Goal: Task Accomplishment & Management: Use online tool/utility

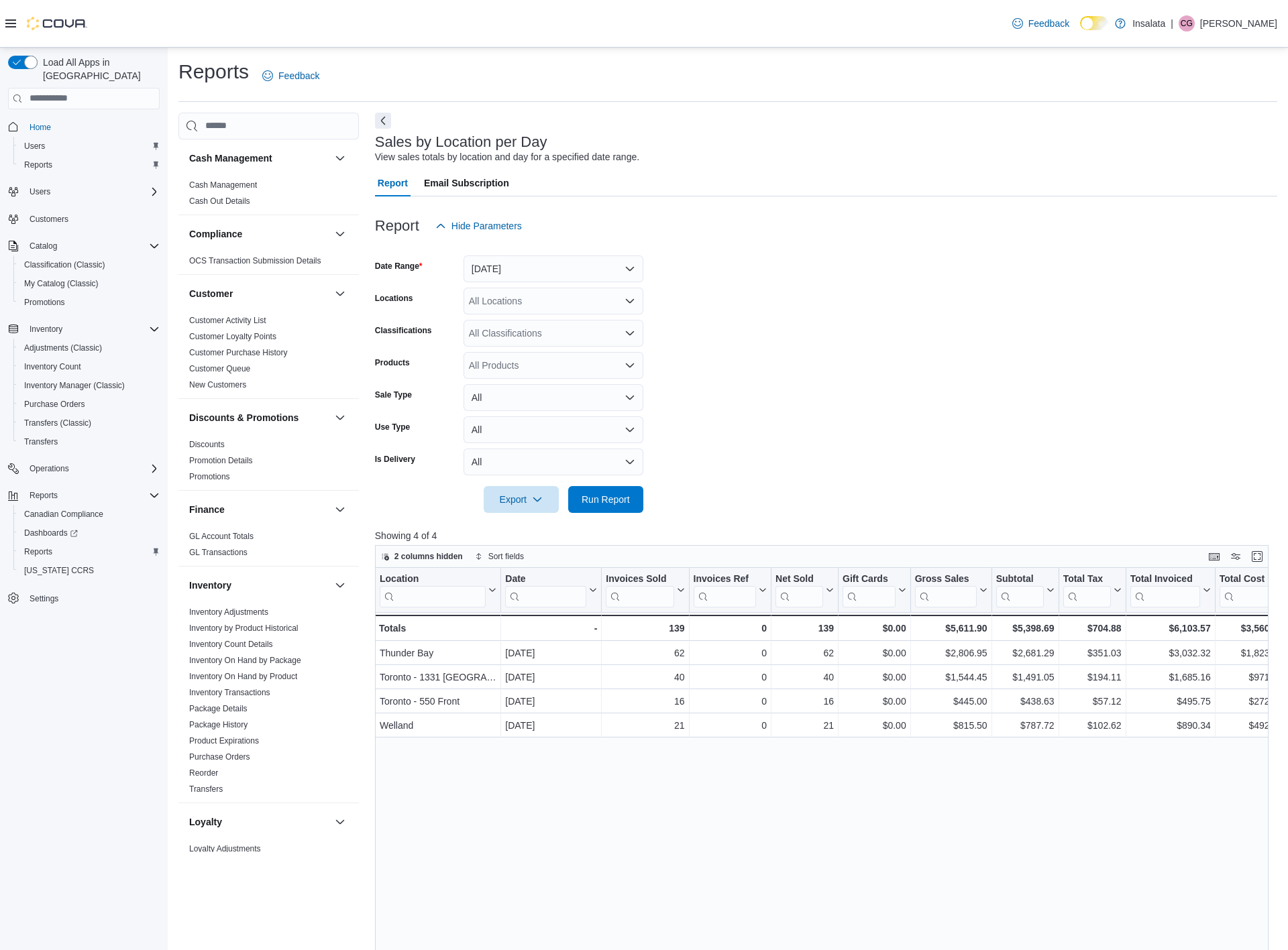
click at [606, 486] on div "Export Run Report" at bounding box center [509, 499] width 268 height 27
click at [609, 502] on span "Run Report" at bounding box center [606, 499] width 48 height 13
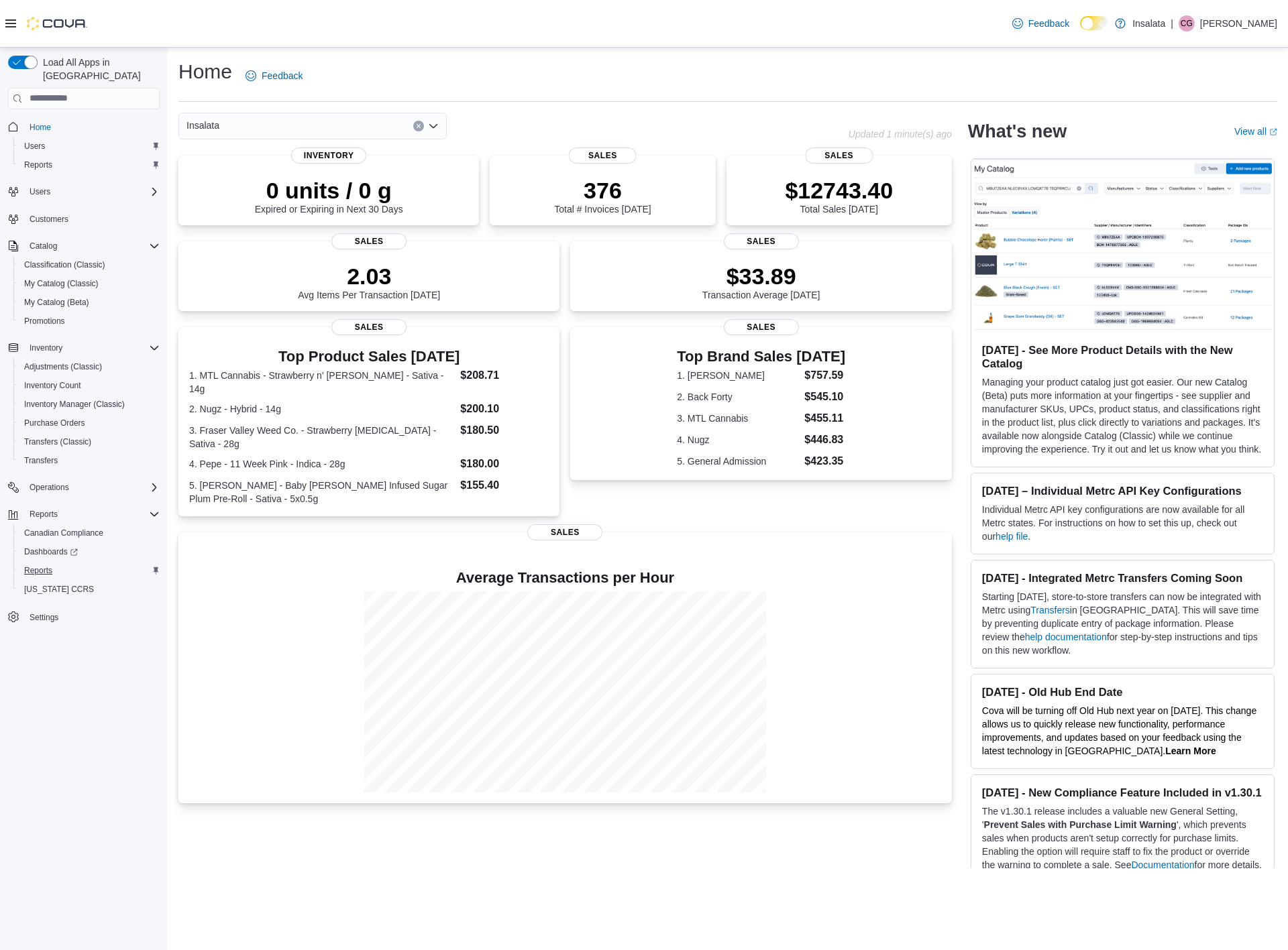
click at [43, 565] on span "Reports" at bounding box center [38, 571] width 28 height 11
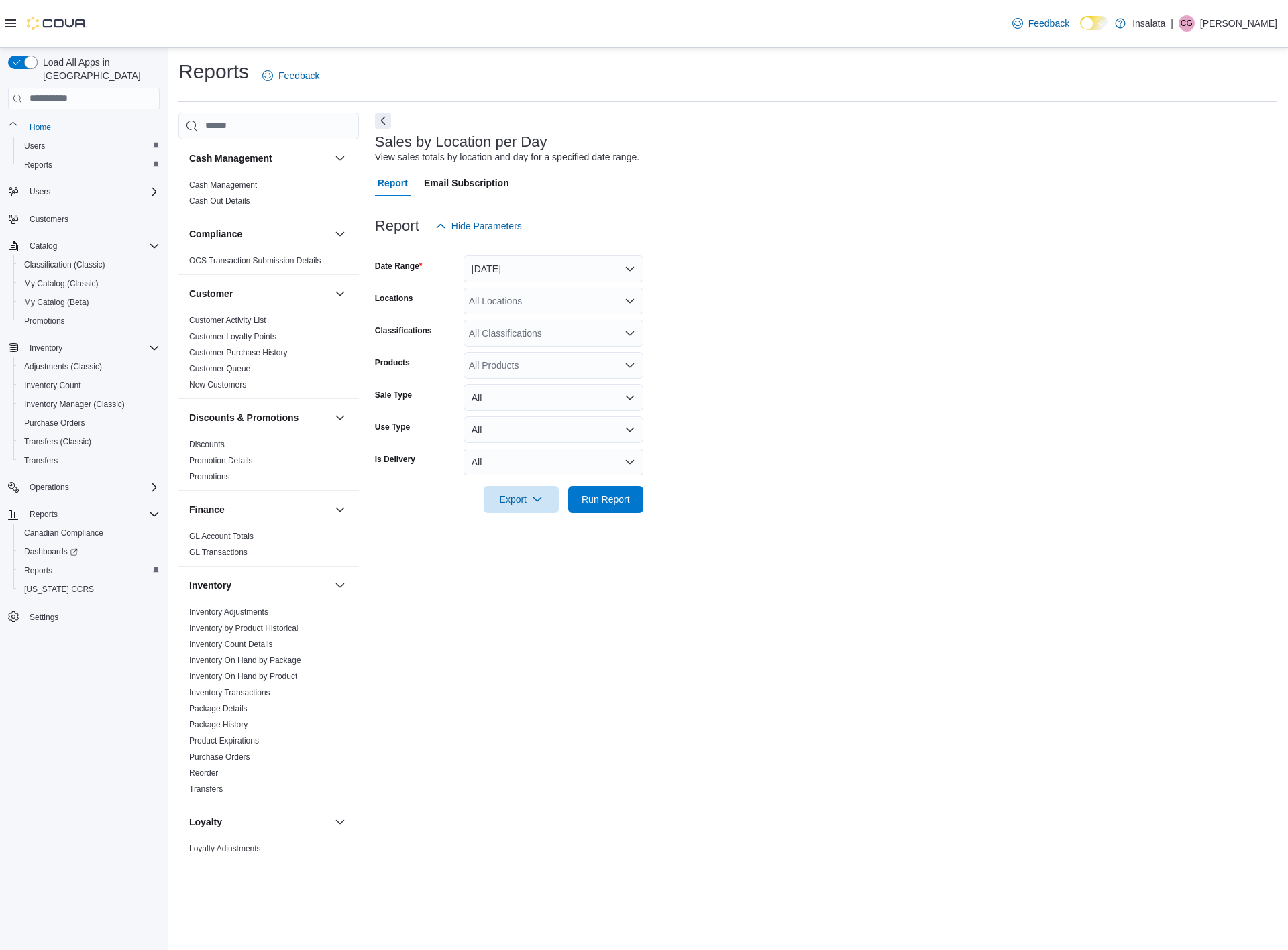
click at [633, 266] on button "[DATE]" at bounding box center [553, 269] width 180 height 27
click at [511, 320] on span "[DATE]" at bounding box center [561, 321] width 153 height 16
click at [593, 502] on span "Run Report" at bounding box center [606, 499] width 48 height 13
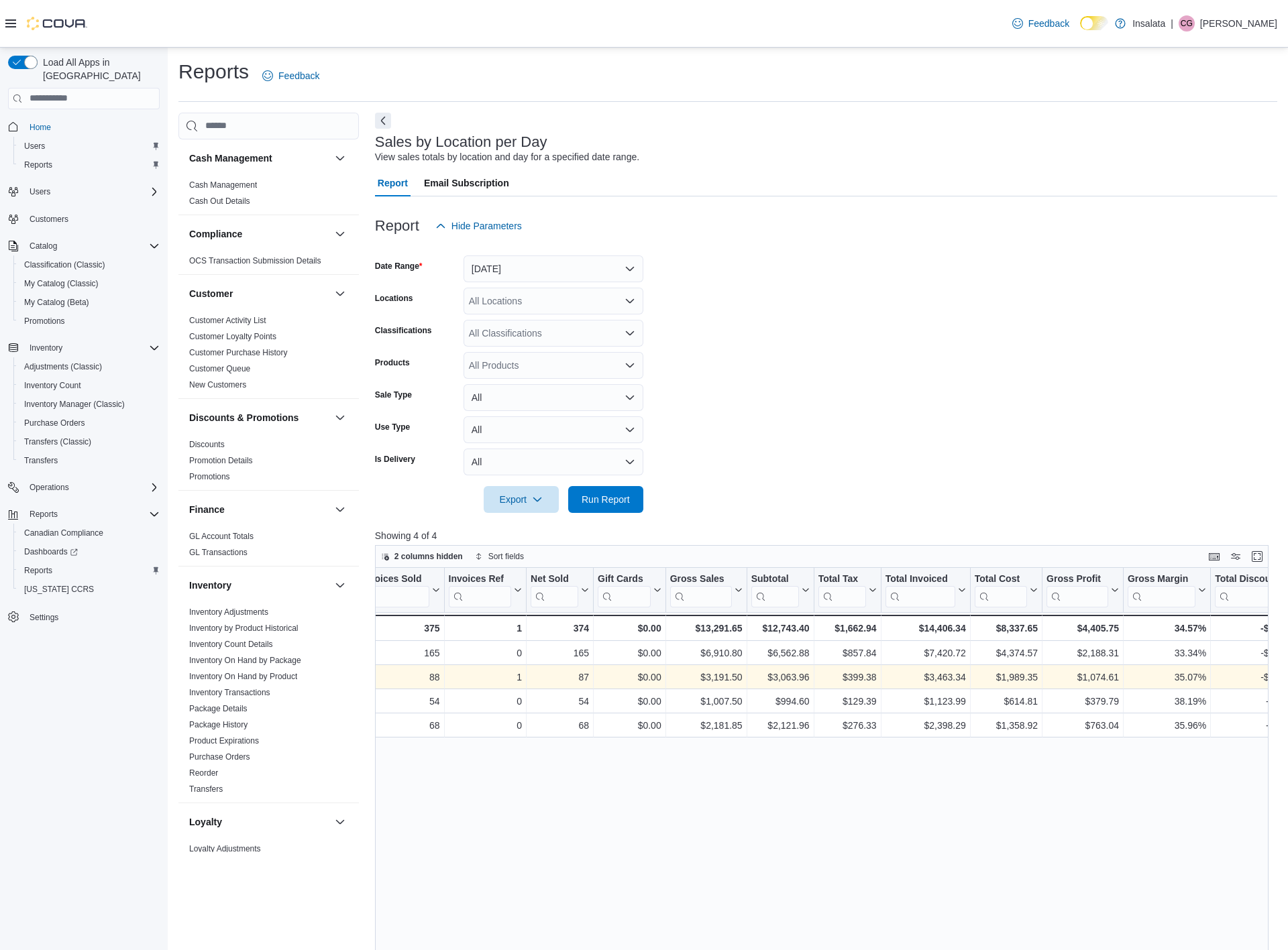
scroll to position [0, 411]
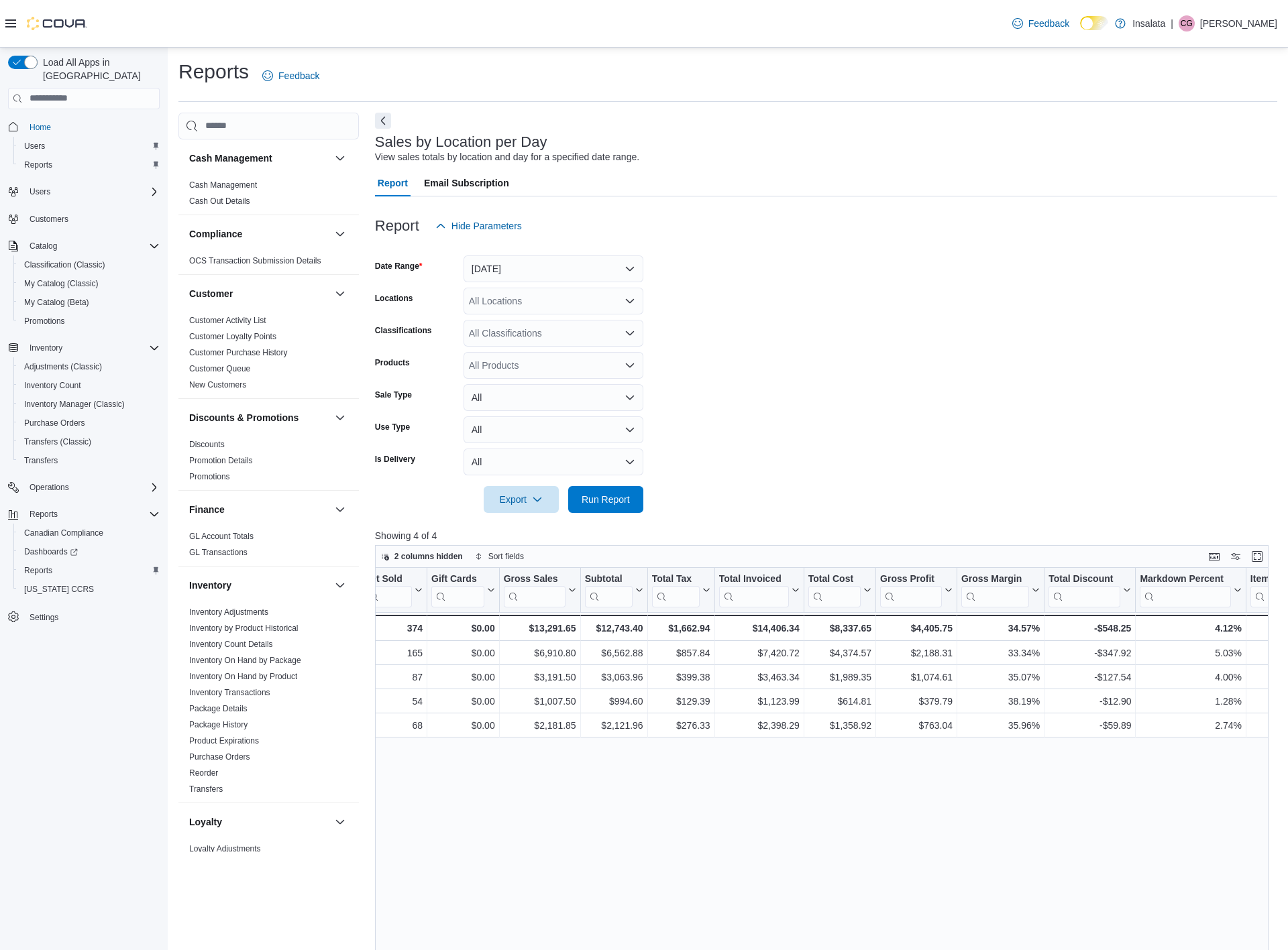
click at [621, 263] on button "[DATE]" at bounding box center [553, 269] width 180 height 27
click at [507, 345] on span "Yesterday" at bounding box center [561, 348] width 153 height 16
click at [617, 499] on span "Run Report" at bounding box center [606, 499] width 48 height 13
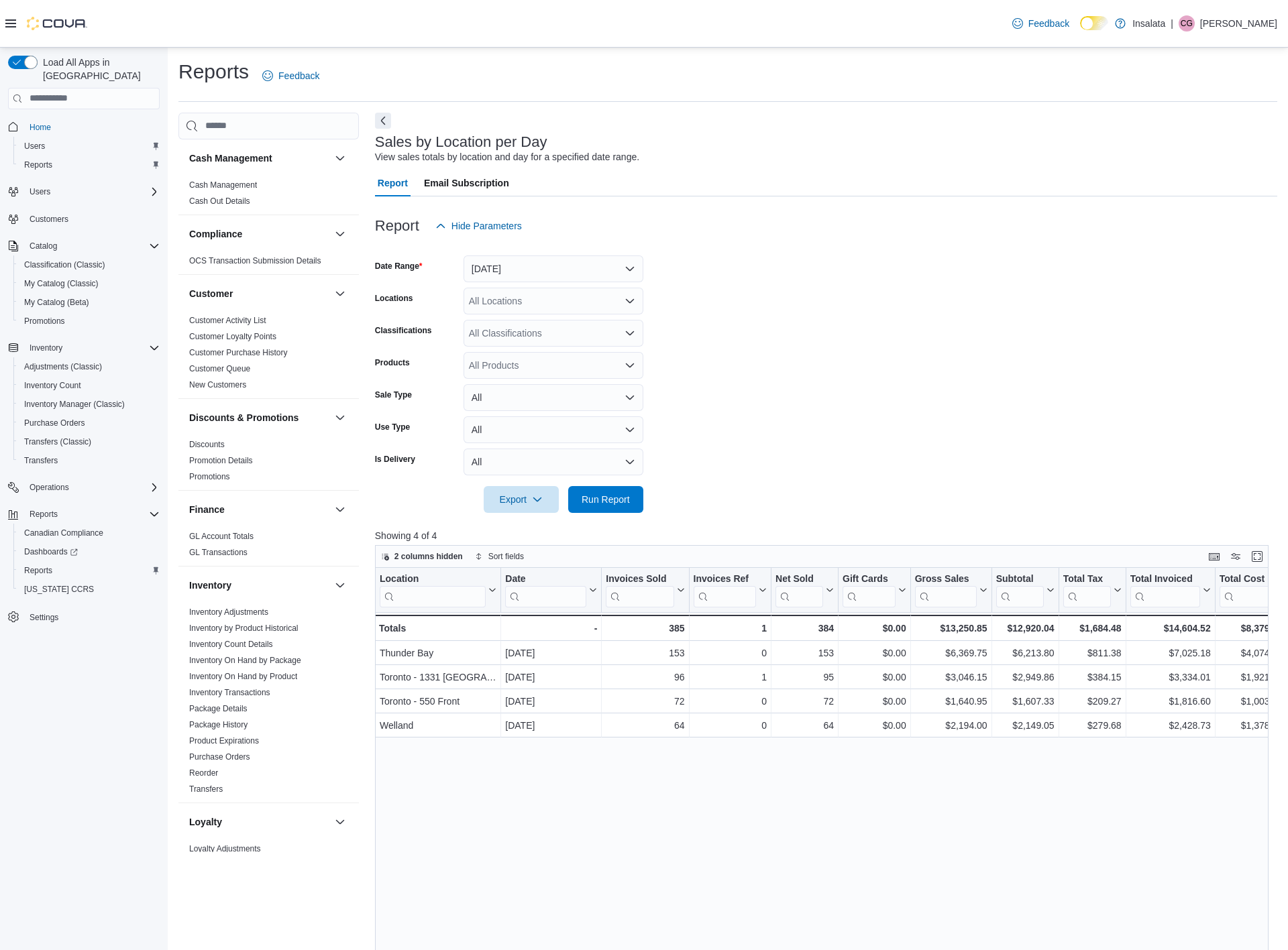
click at [623, 266] on button "Yesterday" at bounding box center [553, 269] width 180 height 27
click at [500, 322] on span "[DATE]" at bounding box center [561, 321] width 153 height 16
click at [613, 502] on span "Run Report" at bounding box center [606, 499] width 48 height 13
click at [1228, 22] on p "[PERSON_NAME]" at bounding box center [1238, 23] width 77 height 16
click at [1183, 137] on span "Sign Out" at bounding box center [1190, 139] width 36 height 13
